Goal: Entertainment & Leisure: Browse casually

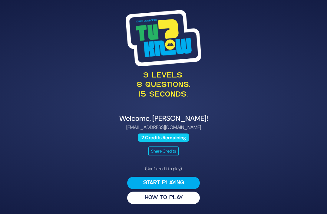
click at [171, 184] on div "(Use 1 credit to play) Start Playing HOW TO PLAY" at bounding box center [163, 184] width 73 height 38
click at [173, 186] on button "Start Playing" at bounding box center [163, 183] width 73 height 12
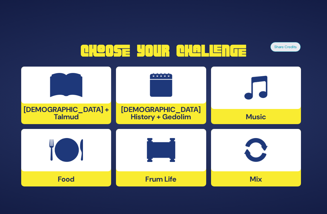
click at [257, 100] on img at bounding box center [255, 88] width 23 height 24
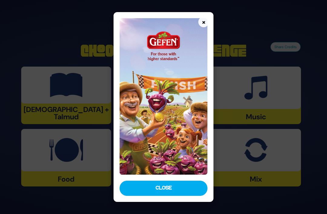
click at [173, 196] on button "Close" at bounding box center [163, 188] width 88 height 15
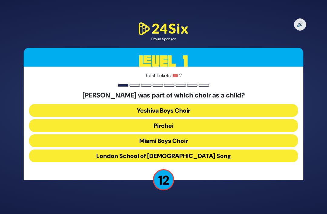
click at [211, 147] on button "Miami Boys Choir" at bounding box center [163, 140] width 268 height 13
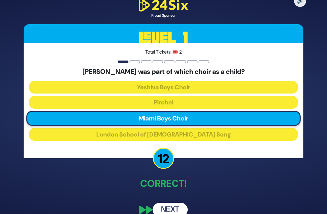
click at [171, 211] on div "🔊 Proud Sponsor Level 1 Total Tickets: 🎟️ 2 Mordechai Shapiro was part of which…" at bounding box center [163, 106] width 294 height 233
click at [175, 213] on button "Next" at bounding box center [169, 210] width 35 height 14
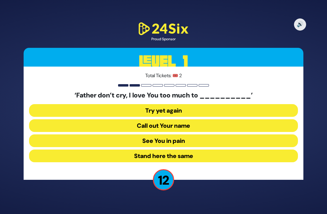
click at [206, 147] on button "See You in pain" at bounding box center [163, 140] width 268 height 13
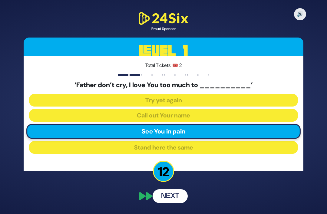
click at [175, 203] on button "Next" at bounding box center [169, 196] width 35 height 14
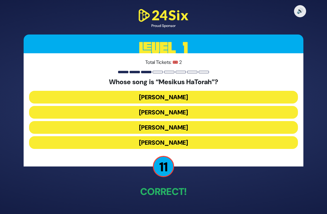
click at [226, 119] on button "Naftali Kempeh" at bounding box center [163, 112] width 268 height 13
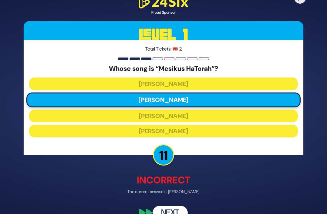
click at [177, 212] on div "🔊 Proud Sponsor Level 1 Total Tickets: 🎟️ 2 Whose song is “Mesikus HaTorah”? Ba…" at bounding box center [163, 107] width 294 height 240
click at [180, 212] on div "🔊 Proud Sponsor Level 1 Total Tickets: 🎟️ 2 Whose song is “Mesikus HaTorah”? Ba…" at bounding box center [163, 107] width 294 height 240
click at [171, 212] on div "🔊 Proud Sponsor Level 1 Total Tickets: 🎟️ 2 Whose song is “Mesikus HaTorah”? Ba…" at bounding box center [163, 107] width 294 height 240
click at [176, 212] on div "🔊 Proud Sponsor Level 1 Total Tickets: 🎟️ 2 Whose song is “Mesikus HaTorah”? Ba…" at bounding box center [163, 107] width 294 height 240
click at [177, 211] on div "🔊 Proud Sponsor Level 1 Total Tickets: 🎟️ 2 Whose song is “Mesikus HaTorah”? Ba…" at bounding box center [163, 107] width 294 height 240
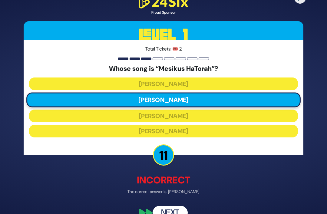
click at [183, 212] on div "🔊 Proud Sponsor Level 1 Total Tickets: 🎟️ 2 Whose song is “Mesikus HaTorah”? Ba…" at bounding box center [163, 107] width 294 height 240
click at [164, 212] on div "🔊 Proud Sponsor Level 1 Total Tickets: 🎟️ 2 Whose song is “Mesikus HaTorah”? Ba…" at bounding box center [163, 107] width 294 height 240
click at [168, 212] on div "🔊 Proud Sponsor Level 1 Total Tickets: 🎟️ 2 Whose song is “Mesikus HaTorah”? Ba…" at bounding box center [163, 107] width 294 height 240
click at [177, 208] on div "🔊 Proud Sponsor Level 1 Total Tickets: 🎟️ 2 Whose song is “Mesikus HaTorah”? Ba…" at bounding box center [163, 107] width 294 height 240
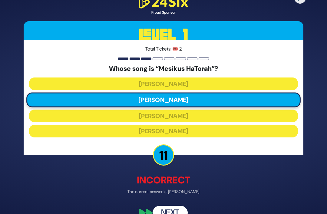
click at [160, 165] on p "11" at bounding box center [163, 154] width 21 height 21
click at [187, 212] on div "🔊 Proud Sponsor Level 1 Total Tickets: 🎟️ 2 Whose song is “Mesikus HaTorah”? Ba…" at bounding box center [163, 107] width 294 height 240
click at [168, 212] on div "🔊 Proud Sponsor Level 1 Total Tickets: 🎟️ 2 Whose song is “Mesikus HaTorah”? Ba…" at bounding box center [163, 107] width 294 height 240
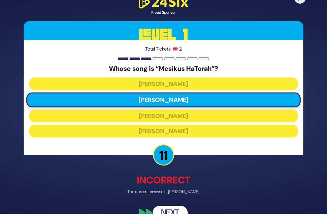
click at [176, 212] on div "🔊 Proud Sponsor Level 1 Total Tickets: 🎟️ 2 Whose song is “Mesikus HaTorah”? Ba…" at bounding box center [163, 107] width 294 height 240
click at [194, 208] on div "🔊 Proud Sponsor Level 1 Total Tickets: 🎟️ 2 Whose song is “Mesikus HaTorah”? Ba…" at bounding box center [163, 107] width 294 height 240
click at [194, 207] on div "🔊 Proud Sponsor Level 1 Total Tickets: 🎟️ 2 Whose song is “Mesikus HaTorah”? Ba…" at bounding box center [163, 107] width 294 height 240
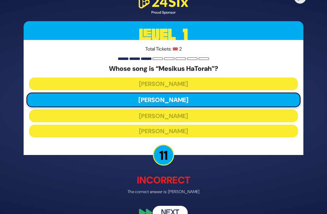
click at [187, 207] on div "🔊 Proud Sponsor Level 1 Total Tickets: 🎟️ 2 Whose song is “Mesikus HaTorah”? Ba…" at bounding box center [163, 107] width 294 height 240
click at [180, 209] on div "🔊 Proud Sponsor Level 1 Total Tickets: 🎟️ 2 Whose song is “Mesikus HaTorah”? Ba…" at bounding box center [163, 107] width 294 height 240
click at [204, 176] on div "🔊 Proud Sponsor Level 1 Total Tickets: 🎟️ 2 Whose song is “Mesikus HaTorah”? Ba…" at bounding box center [163, 107] width 294 height 240
click at [194, 195] on p "The correct answer is: Yisroel Werdyger" at bounding box center [163, 191] width 279 height 6
click at [182, 187] on p "Incorrect" at bounding box center [163, 180] width 279 height 15
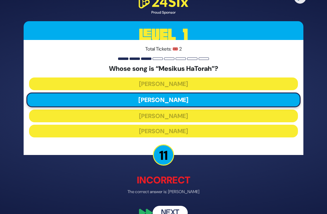
click at [170, 195] on p "The correct answer is: Yisroel Werdyger" at bounding box center [163, 191] width 279 height 6
click at [162, 161] on p "11" at bounding box center [163, 154] width 21 height 21
click at [172, 187] on p "Incorrect" at bounding box center [163, 180] width 279 height 15
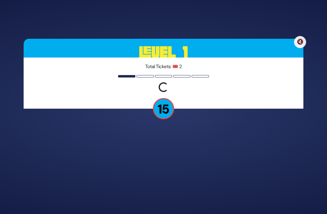
scroll to position [19, 0]
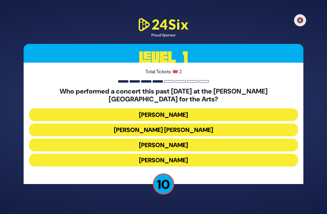
click at [196, 155] on button "Ishay Ribo" at bounding box center [163, 160] width 268 height 13
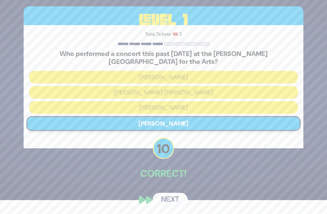
click at [176, 206] on button "Next" at bounding box center [169, 200] width 35 height 14
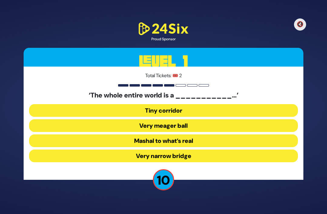
click at [228, 149] on button "Very narrow bridge" at bounding box center [163, 155] width 268 height 13
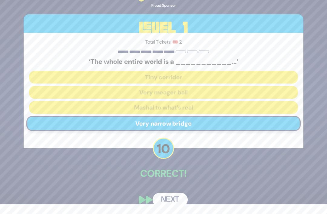
click at [166, 203] on button "Next" at bounding box center [169, 200] width 35 height 14
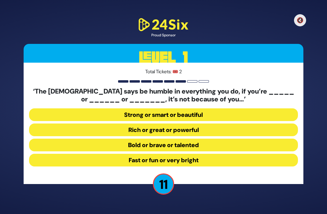
click at [210, 108] on button "Strong or smart or beautiful" at bounding box center [163, 114] width 268 height 13
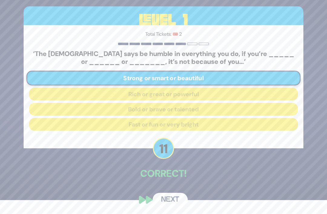
click at [174, 202] on button "Next" at bounding box center [169, 200] width 35 height 14
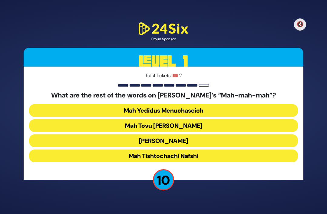
click at [191, 119] on button "Mah Tovu Ohalecha Yaakov" at bounding box center [163, 125] width 268 height 13
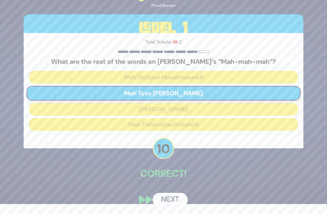
click at [168, 200] on button "Next" at bounding box center [169, 200] width 35 height 14
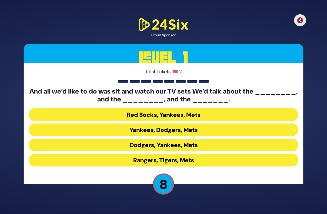
click at [218, 138] on button "Dodgers, Yankees, Mets" at bounding box center [163, 144] width 268 height 13
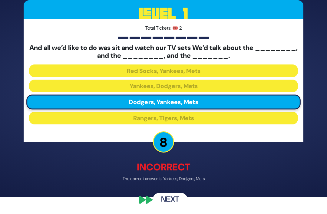
click at [173, 206] on button "Next" at bounding box center [169, 200] width 35 height 14
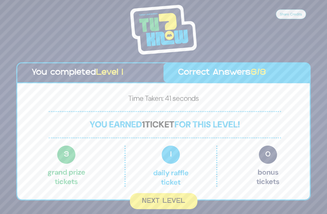
click at [173, 193] on button "Next Level" at bounding box center [163, 201] width 67 height 16
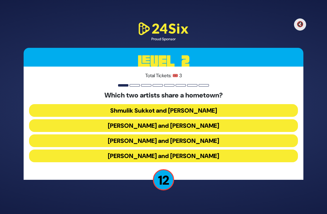
click at [215, 119] on button "Abie Rotenberg and Baruch Levine" at bounding box center [163, 125] width 268 height 13
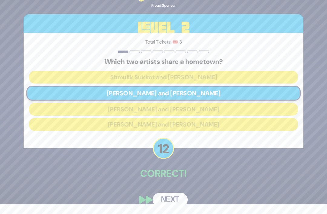
click at [169, 200] on button "Next" at bounding box center [169, 200] width 35 height 14
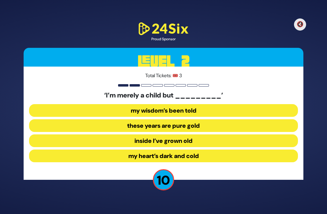
click at [200, 149] on button "my heart’s dark and cold" at bounding box center [163, 155] width 268 height 13
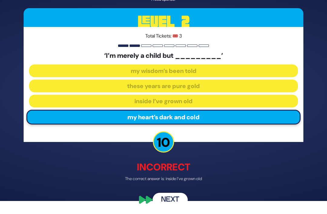
click at [171, 203] on button "Next" at bounding box center [169, 200] width 35 height 14
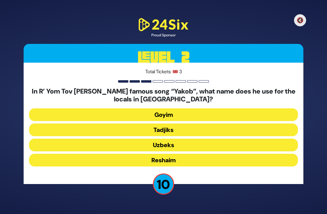
click at [209, 108] on button "Goyim" at bounding box center [163, 114] width 268 height 13
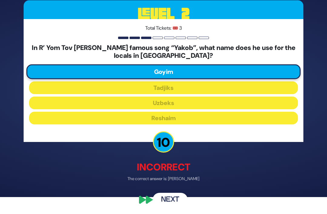
click at [172, 205] on button "Next" at bounding box center [169, 200] width 35 height 14
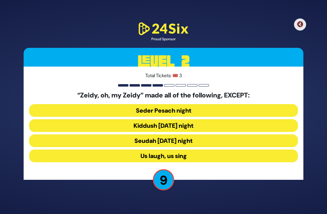
click at [211, 134] on button "Seudah Friday night" at bounding box center [163, 140] width 268 height 13
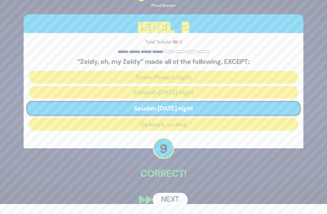
click at [180, 199] on button "Next" at bounding box center [169, 200] width 35 height 14
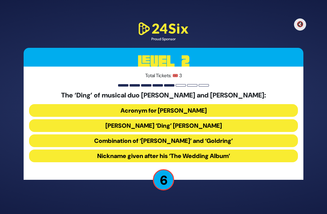
click at [249, 134] on button "Combination of ‘Dovid’ and ‘Goldring’" at bounding box center [163, 140] width 268 height 13
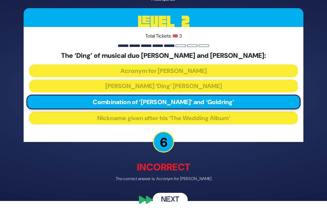
click at [169, 207] on button "Next" at bounding box center [169, 200] width 35 height 14
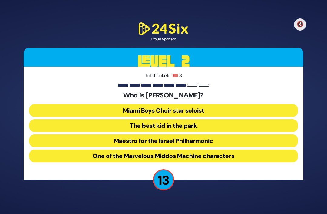
click at [224, 119] on button "The best kid in the park" at bounding box center [163, 125] width 268 height 13
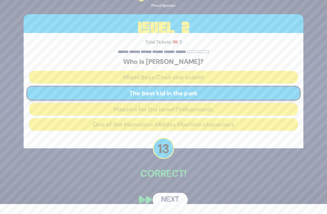
click at [171, 203] on button "Next" at bounding box center [169, 200] width 35 height 14
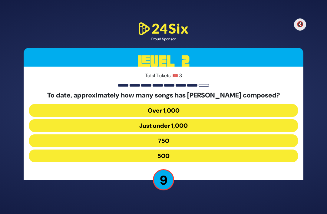
click at [190, 134] on button "750" at bounding box center [163, 140] width 268 height 13
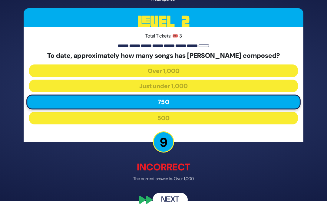
click at [170, 199] on button "Next" at bounding box center [169, 200] width 35 height 14
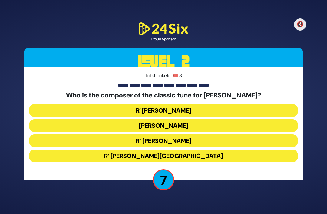
click at [242, 149] on button "R’ Shmuel Brazil" at bounding box center [163, 155] width 268 height 13
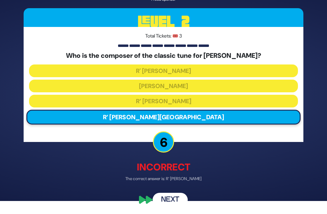
click at [177, 207] on button "Next" at bounding box center [169, 200] width 35 height 14
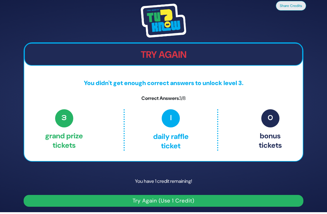
click at [207, 195] on button "Try Again (Use 1 Credit)" at bounding box center [163, 201] width 279 height 12
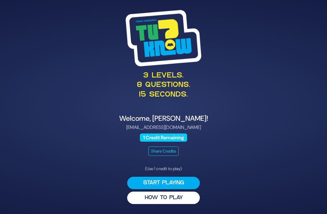
scroll to position [19, 0]
click at [169, 177] on button "Start Playing" at bounding box center [163, 183] width 73 height 12
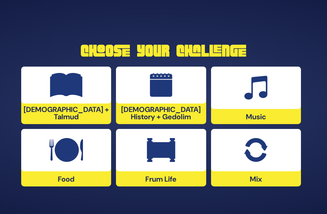
click at [166, 152] on img at bounding box center [161, 150] width 28 height 24
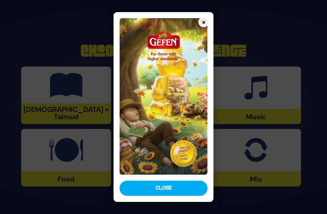
click at [203, 17] on button "×" at bounding box center [203, 22] width 11 height 11
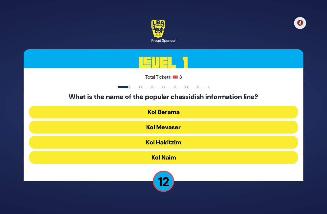
click at [71, 121] on button "Kol Mevaser" at bounding box center [163, 127] width 268 height 13
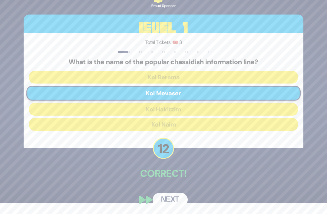
click at [173, 207] on button "Next" at bounding box center [169, 200] width 35 height 14
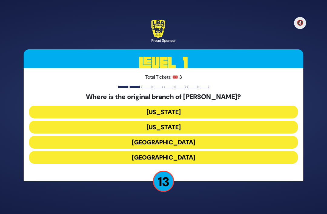
click at [238, 136] on button "[GEOGRAPHIC_DATA]" at bounding box center [163, 142] width 268 height 13
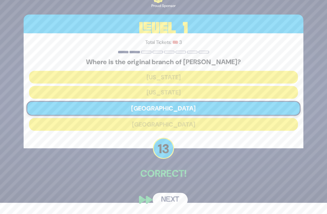
click at [170, 203] on button "Next" at bounding box center [169, 200] width 35 height 14
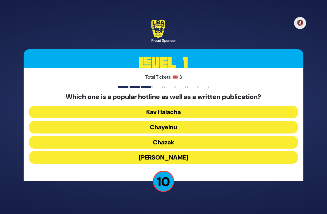
click at [264, 121] on button "Chayeinu" at bounding box center [163, 127] width 268 height 13
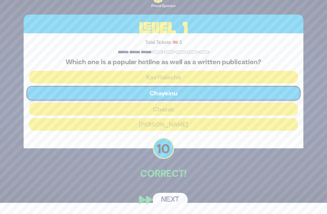
click at [174, 204] on button "Next" at bounding box center [169, 200] width 35 height 14
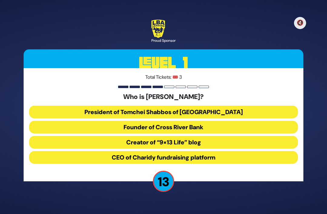
click at [263, 106] on button "President of Tomchei Shabbos of [GEOGRAPHIC_DATA]" at bounding box center [163, 112] width 268 height 13
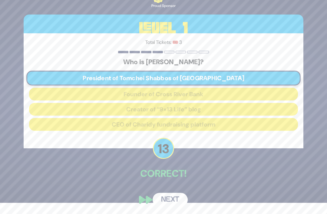
click at [173, 200] on button "Next" at bounding box center [169, 200] width 35 height 14
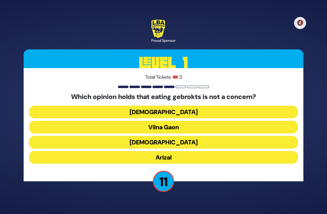
click at [225, 121] on button "Vilna Gaon" at bounding box center [163, 127] width 268 height 13
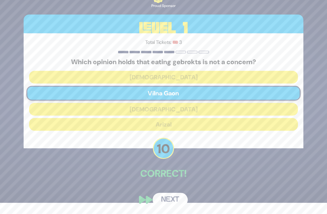
click at [171, 199] on button "Next" at bounding box center [169, 200] width 35 height 14
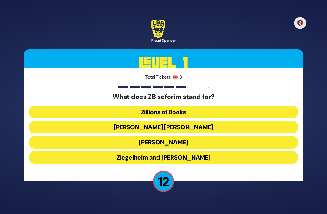
click at [242, 121] on button "[PERSON_NAME] [PERSON_NAME]" at bounding box center [163, 127] width 268 height 13
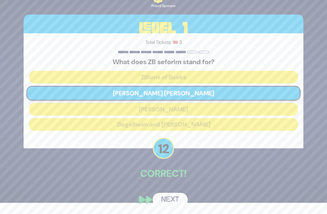
click at [175, 207] on button "Next" at bounding box center [169, 200] width 35 height 14
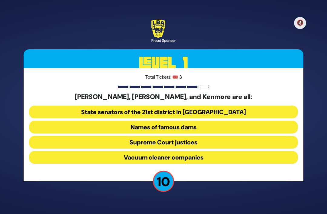
click at [224, 151] on button "Vacuum cleaner companies" at bounding box center [163, 157] width 268 height 13
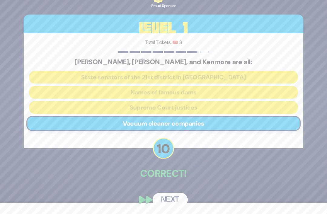
click at [171, 202] on button "Next" at bounding box center [169, 200] width 35 height 14
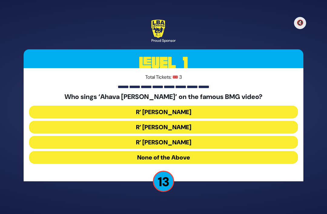
click at [216, 121] on button "R’ [PERSON_NAME]" at bounding box center [163, 127] width 268 height 13
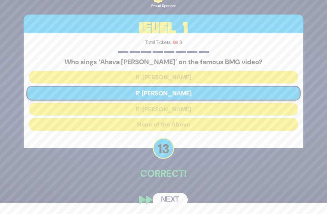
click at [177, 200] on button "Next" at bounding box center [169, 200] width 35 height 14
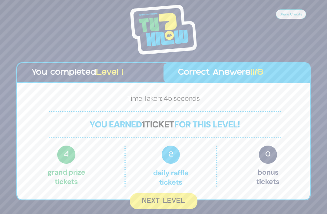
click at [171, 193] on button "Next Level" at bounding box center [163, 201] width 67 height 16
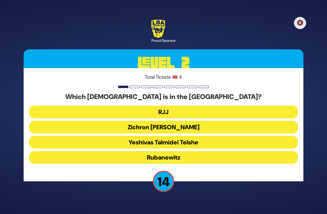
click at [260, 106] on button "RJJ" at bounding box center [163, 112] width 268 height 13
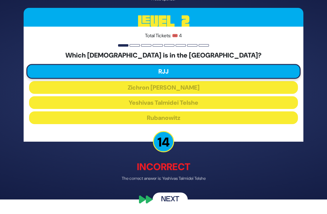
click at [168, 207] on button "Next" at bounding box center [169, 200] width 35 height 14
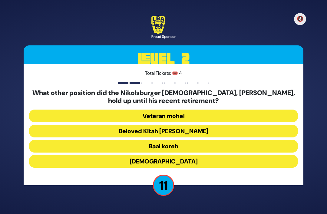
click at [247, 125] on button "Beloved Kitah [PERSON_NAME]" at bounding box center [163, 131] width 268 height 13
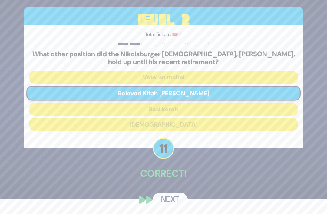
click at [172, 207] on button "Next" at bounding box center [169, 200] width 35 height 14
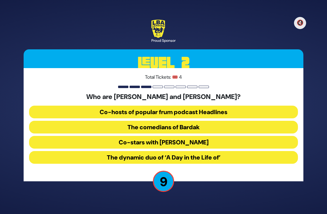
click at [265, 121] on button "The comedians of Bardak" at bounding box center [163, 127] width 268 height 13
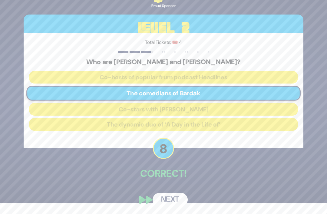
click at [172, 201] on button "Next" at bounding box center [169, 200] width 35 height 14
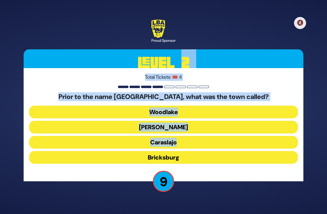
click at [259, 151] on button "Bricksburg" at bounding box center [163, 157] width 268 height 13
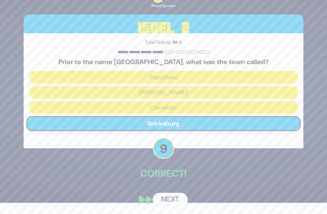
click at [174, 207] on button "Next" at bounding box center [169, 200] width 35 height 14
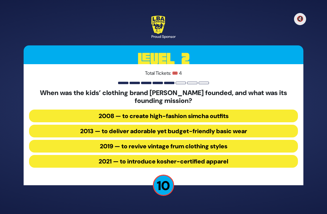
click at [256, 125] on button "2013 — to deliver adorable yet budget-friendly basic wear" at bounding box center [163, 131] width 268 height 13
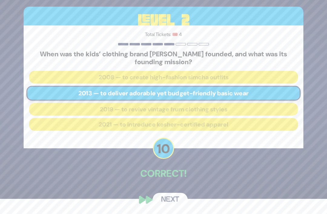
click at [177, 207] on button "Next" at bounding box center [169, 200] width 35 height 14
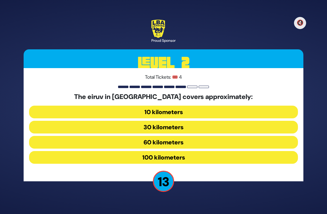
click at [241, 151] on button "100 kilometers" at bounding box center [163, 157] width 268 height 13
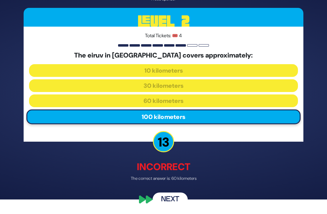
click at [171, 207] on button "Next" at bounding box center [169, 200] width 35 height 14
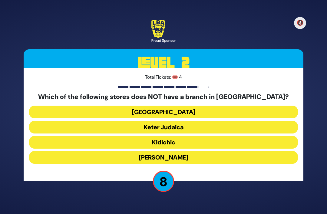
click at [221, 121] on button "Keter Judaica" at bounding box center [163, 127] width 268 height 13
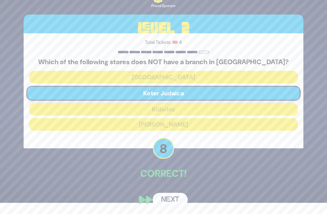
click at [168, 203] on button "Next" at bounding box center [169, 200] width 35 height 14
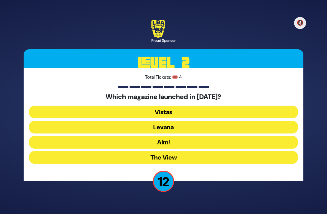
click at [216, 121] on button "Levana" at bounding box center [163, 127] width 268 height 13
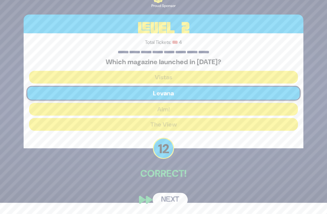
click at [176, 190] on div "🔇 Proud Sponsor Level 2 Total Tickets: 🎟️ 4 Which magazine launched in [DATE]? …" at bounding box center [163, 96] width 294 height 236
click at [179, 198] on button "Next" at bounding box center [169, 200] width 35 height 14
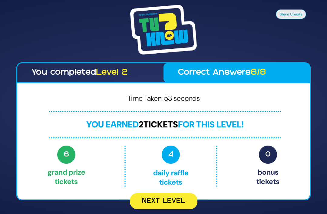
click at [163, 196] on button "Next Level" at bounding box center [163, 201] width 67 height 16
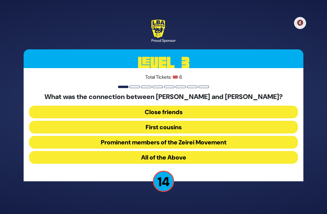
click at [298, 17] on button "🔇" at bounding box center [300, 23] width 12 height 12
click at [265, 136] on button "Prominent members of the Zeirei Movement" at bounding box center [163, 142] width 268 height 13
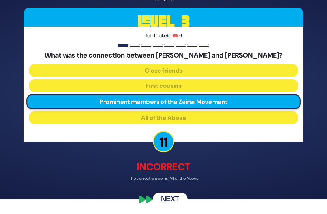
click at [177, 204] on button "Next" at bounding box center [169, 200] width 35 height 14
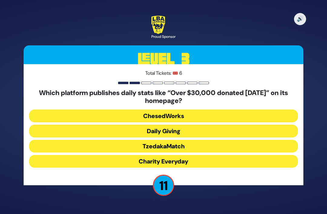
click at [250, 125] on button "Daily Giving" at bounding box center [163, 131] width 268 height 13
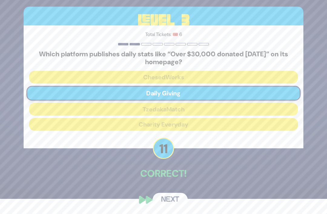
click at [172, 203] on button "Next" at bounding box center [169, 200] width 35 height 14
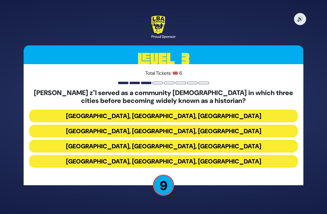
click at [226, 109] on button "[GEOGRAPHIC_DATA], [GEOGRAPHIC_DATA], [GEOGRAPHIC_DATA]" at bounding box center [163, 115] width 268 height 13
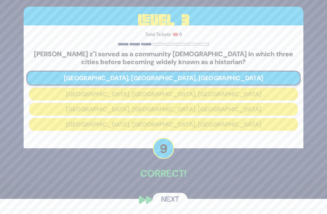
click at [177, 203] on button "Next" at bounding box center [169, 200] width 35 height 14
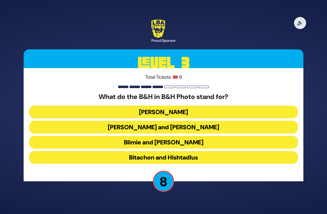
click at [242, 121] on button "[PERSON_NAME] and [PERSON_NAME]" at bounding box center [163, 127] width 268 height 13
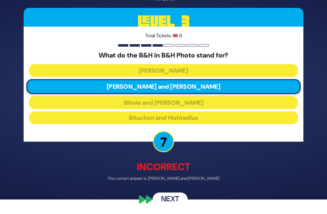
click at [171, 202] on button "Next" at bounding box center [169, 200] width 35 height 14
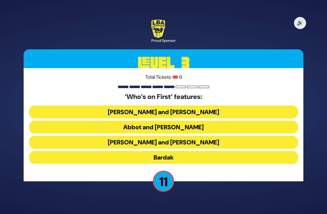
click at [233, 121] on button "Abbot and [PERSON_NAME]" at bounding box center [163, 127] width 268 height 13
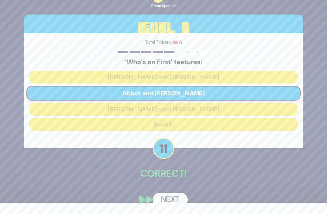
click at [173, 207] on button "Next" at bounding box center [169, 200] width 35 height 14
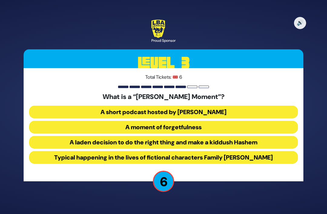
click at [255, 136] on button "A laden decision to do the right thing and make a kiddush Hashem" at bounding box center [163, 142] width 268 height 13
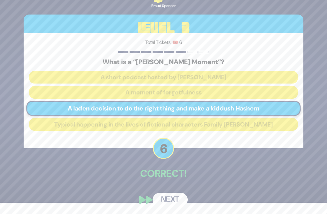
click at [175, 201] on button "Next" at bounding box center [169, 200] width 35 height 14
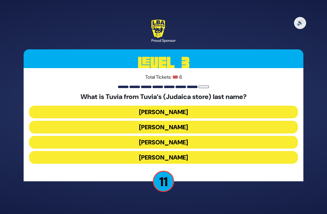
click at [235, 136] on button "[PERSON_NAME]" at bounding box center [163, 142] width 268 height 13
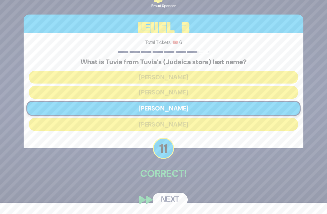
click at [176, 200] on button "Next" at bounding box center [169, 200] width 35 height 14
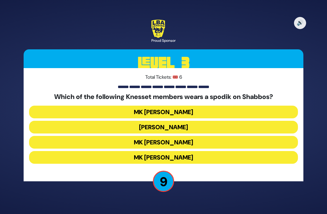
click at [227, 151] on button "MK [PERSON_NAME]" at bounding box center [163, 157] width 268 height 13
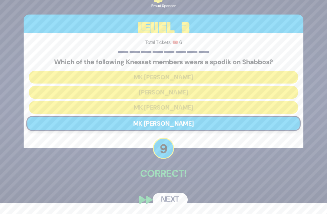
click at [162, 207] on button "Next" at bounding box center [169, 200] width 35 height 14
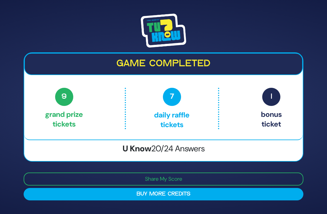
click at [231, 188] on button "Buy More Credits" at bounding box center [163, 194] width 279 height 12
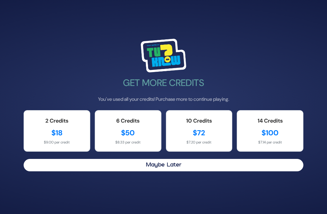
click at [316, 189] on div "Get More Credits You've used all your credits! Purchase more to continue playin…" at bounding box center [163, 107] width 327 height 214
click at [76, 171] on button "Maybe Later" at bounding box center [163, 165] width 279 height 12
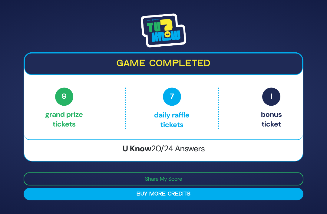
click at [156, 42] on img at bounding box center [163, 31] width 45 height 34
click at [122, 185] on button "Share My Score" at bounding box center [163, 178] width 279 height 13
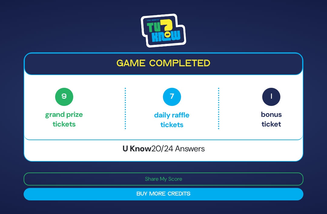
click at [153, 43] on img at bounding box center [163, 31] width 45 height 34
click at [150, 36] on img at bounding box center [163, 31] width 45 height 34
